Goal: Transaction & Acquisition: Purchase product/service

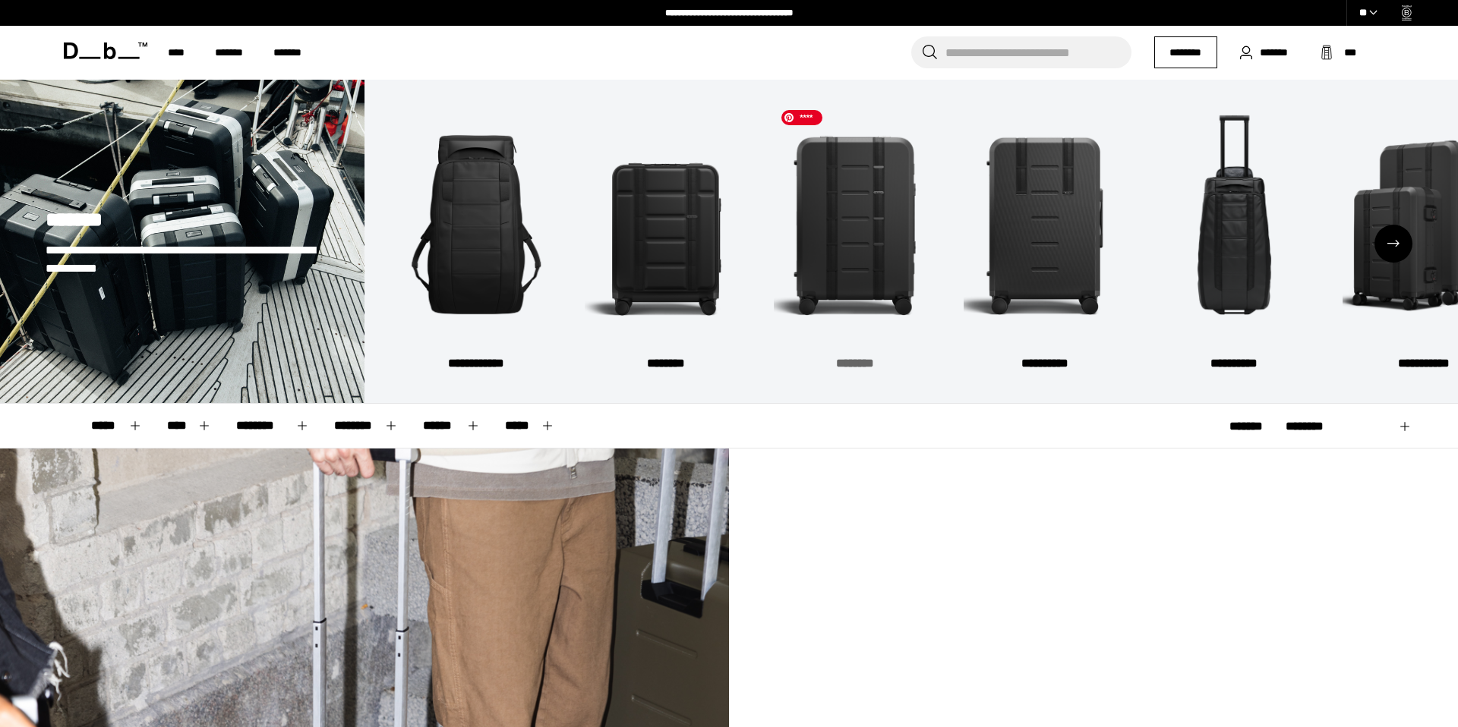
click at [864, 266] on img "3 / 6" at bounding box center [855, 224] width 163 height 244
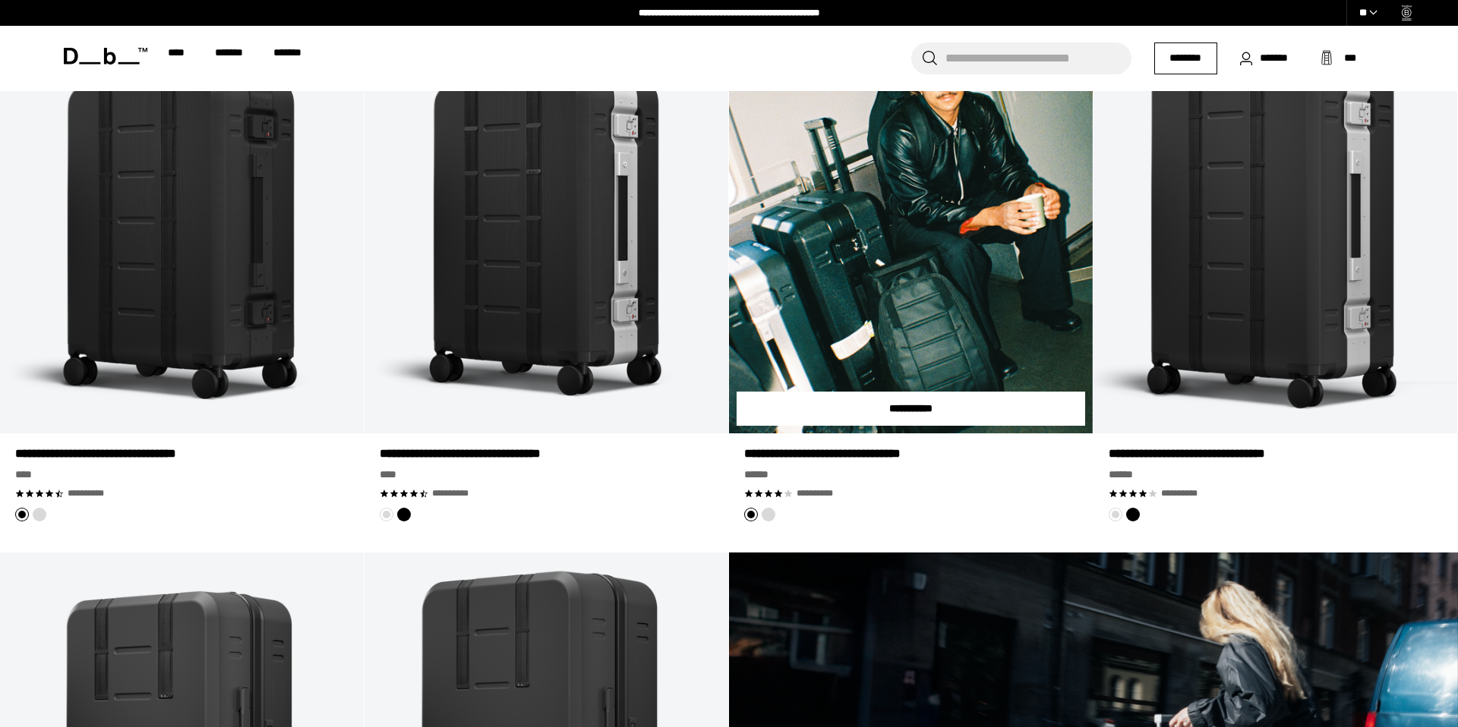
scroll to position [434, 0]
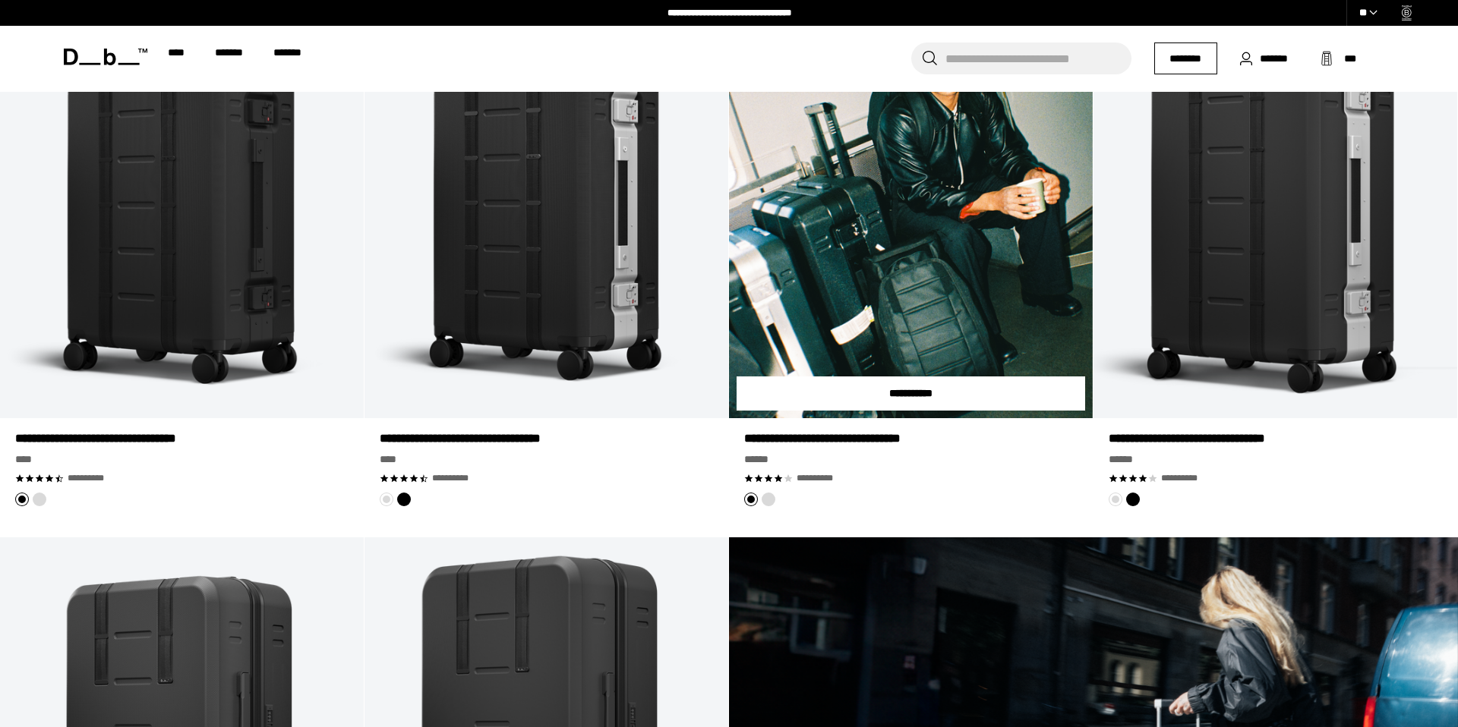
click at [902, 278] on link "Ramverk Pro Check-in Luggage Large" at bounding box center [911, 216] width 364 height 404
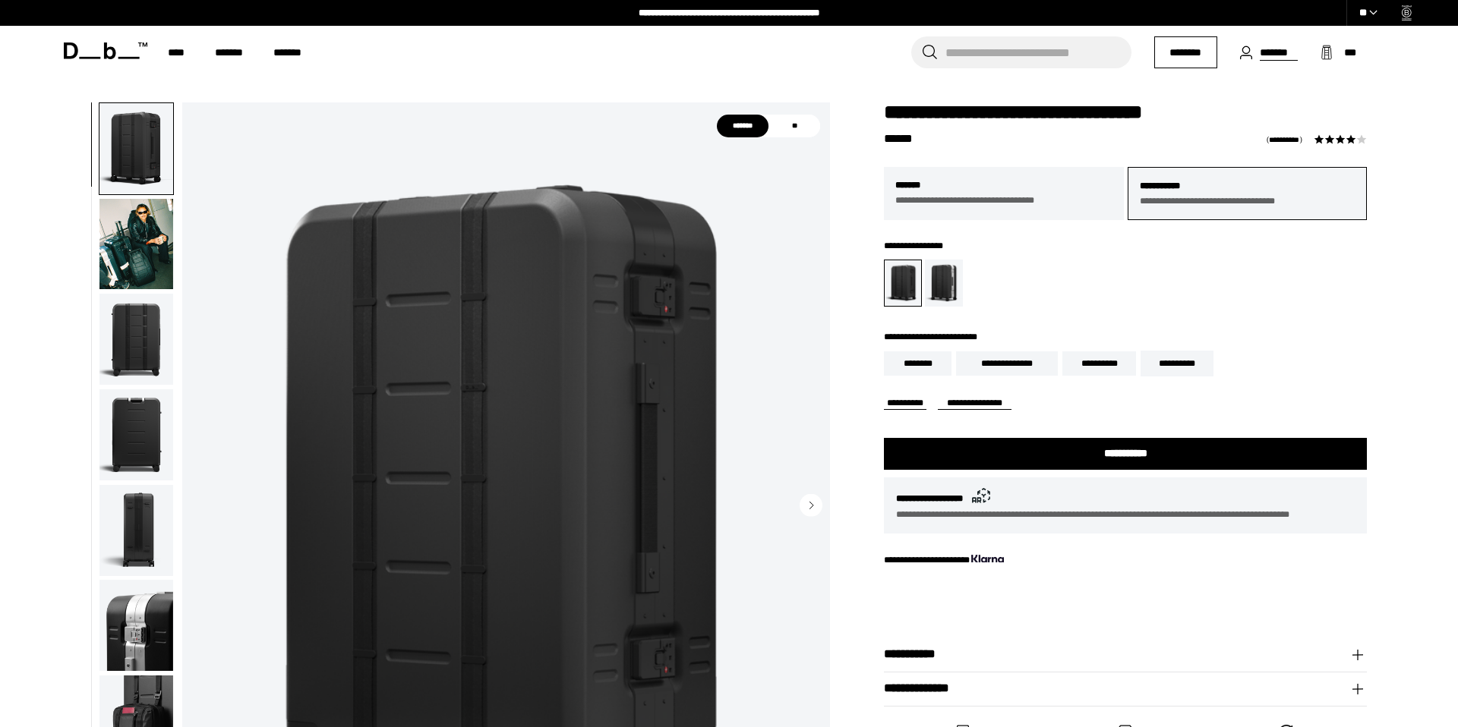
click at [1272, 54] on span "*******" at bounding box center [1278, 53] width 39 height 16
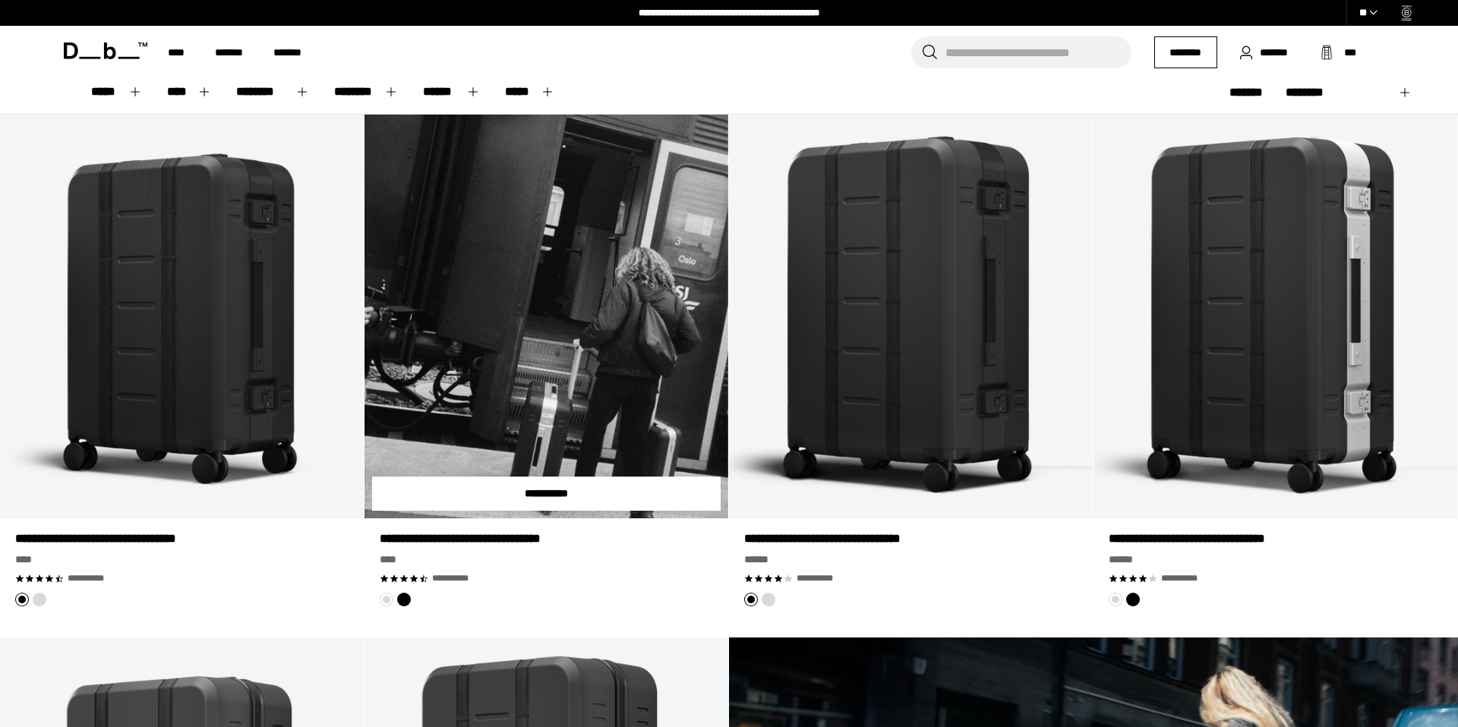
scroll to position [298, 0]
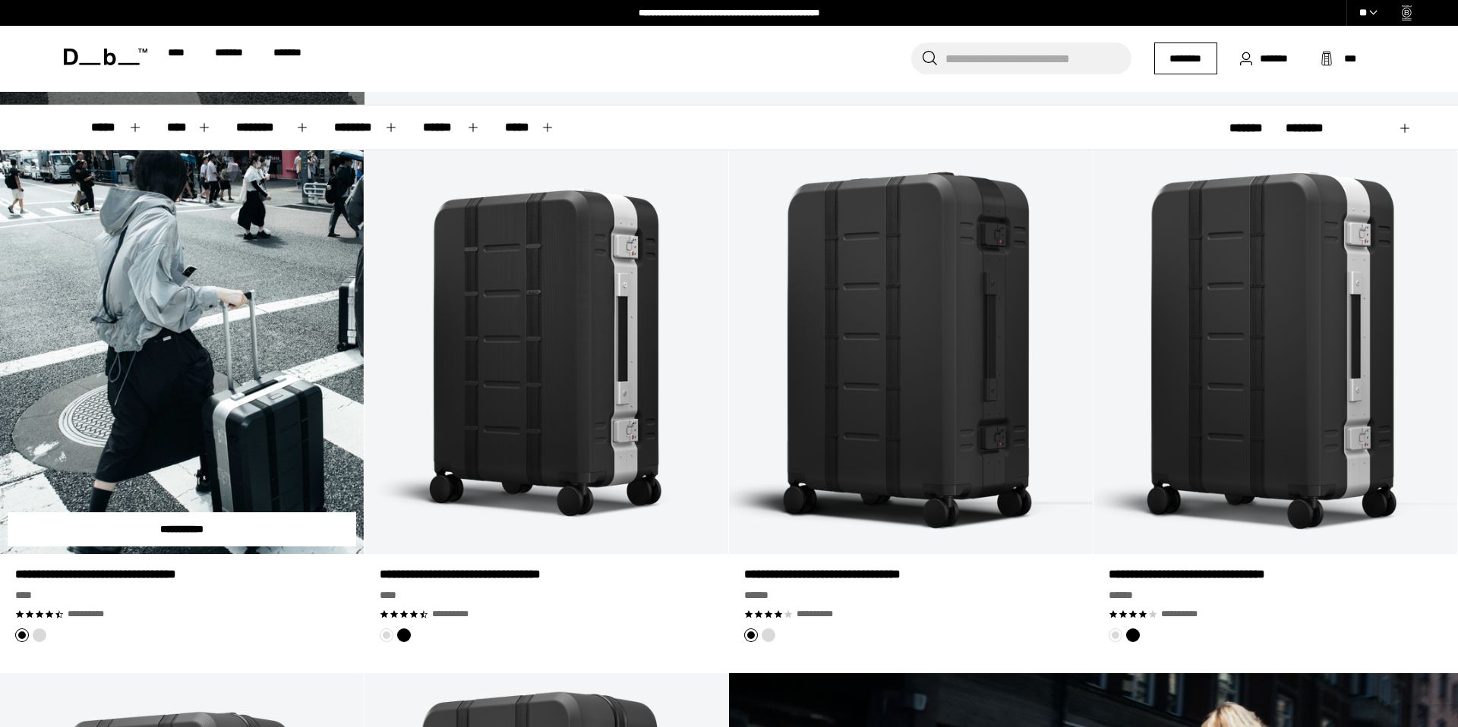
click at [172, 334] on link "Ramverk Pro Check-in Luggage Medium" at bounding box center [182, 352] width 364 height 404
